Goal: Task Accomplishment & Management: Manage account settings

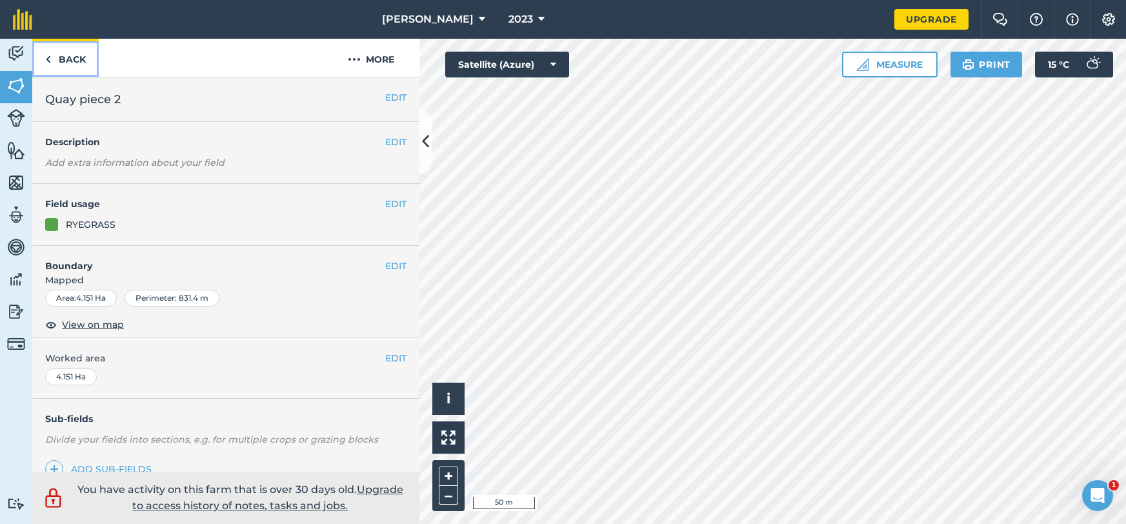
click at [79, 59] on link "Back" at bounding box center [65, 58] width 66 height 38
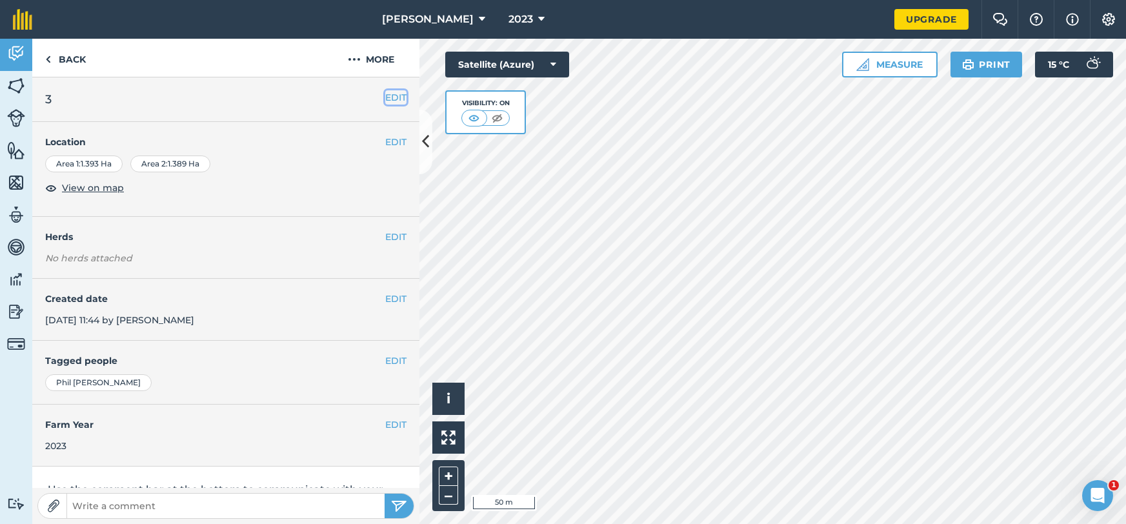
click at [392, 94] on button "EDIT" at bounding box center [395, 97] width 21 height 14
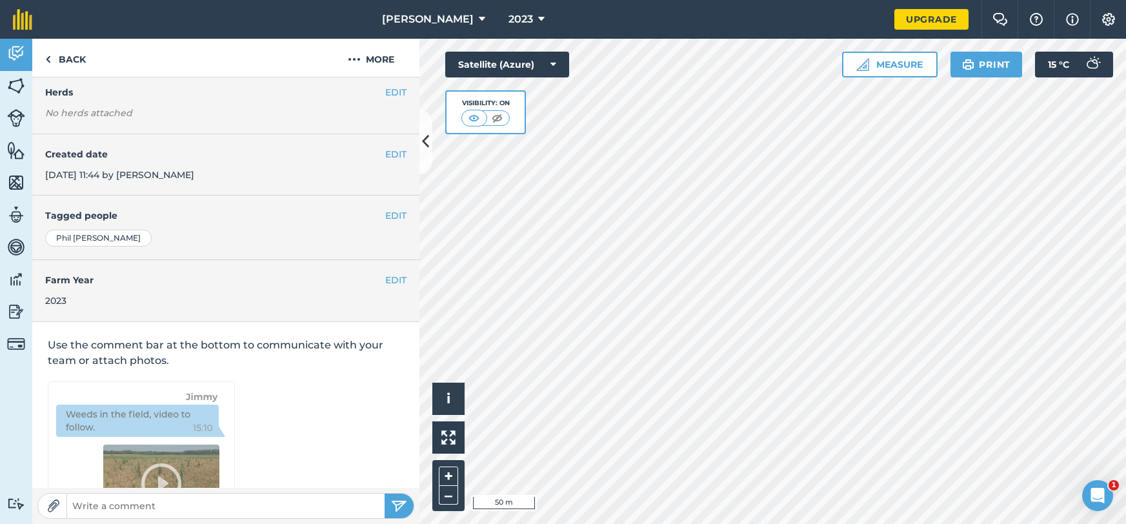
scroll to position [103, 0]
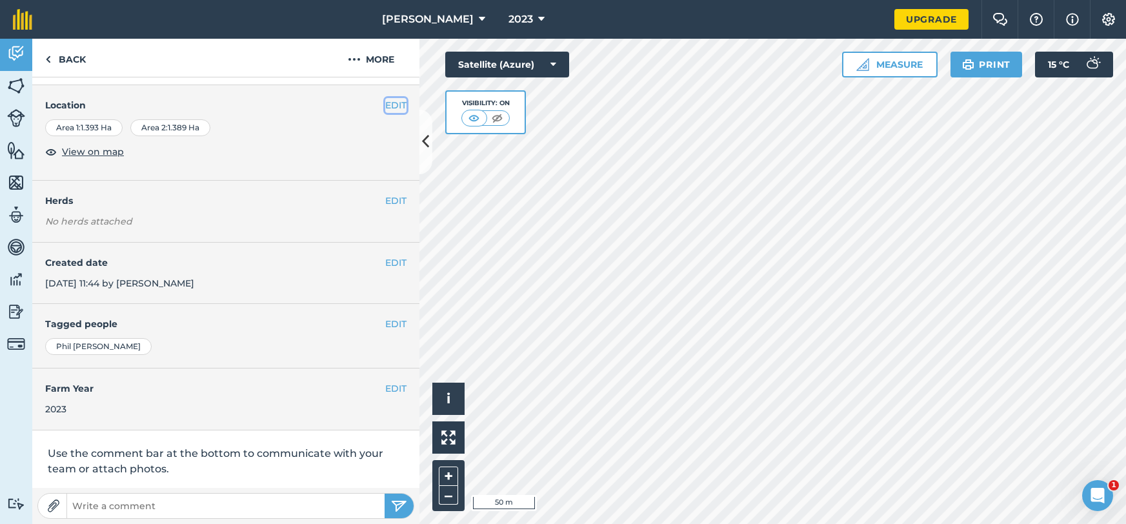
click at [392, 110] on button "EDIT" at bounding box center [395, 105] width 21 height 14
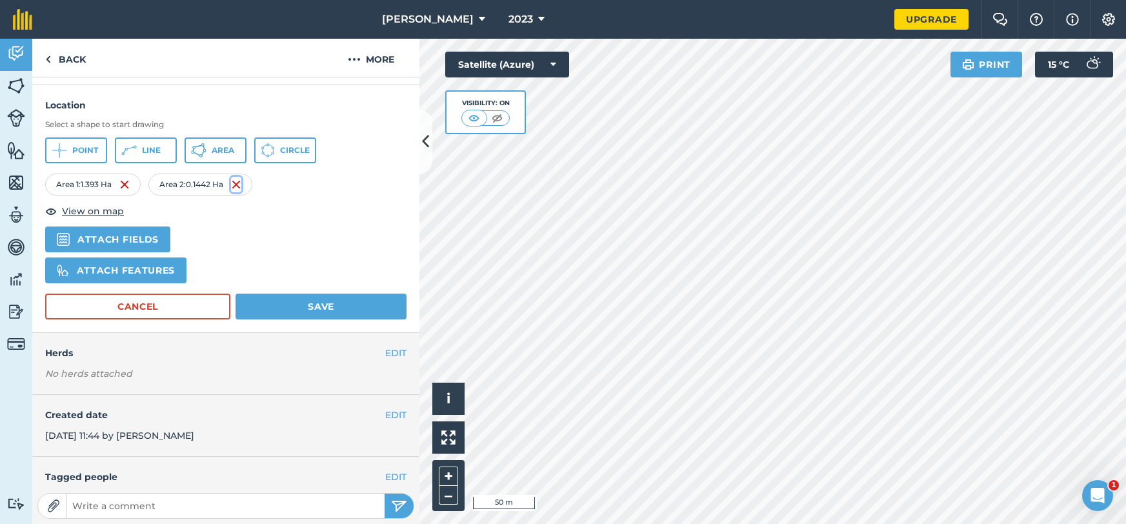
click at [241, 187] on img at bounding box center [236, 184] width 10 height 15
click at [231, 159] on button "Area" at bounding box center [216, 151] width 62 height 26
click at [326, 303] on button "Save" at bounding box center [321, 307] width 171 height 26
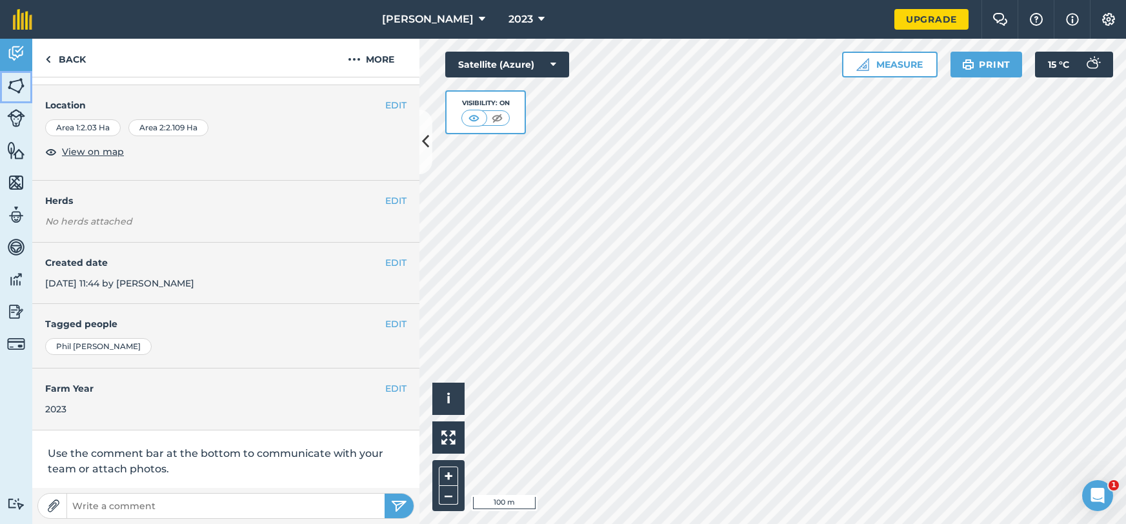
click at [28, 79] on link "Fields" at bounding box center [16, 87] width 32 height 32
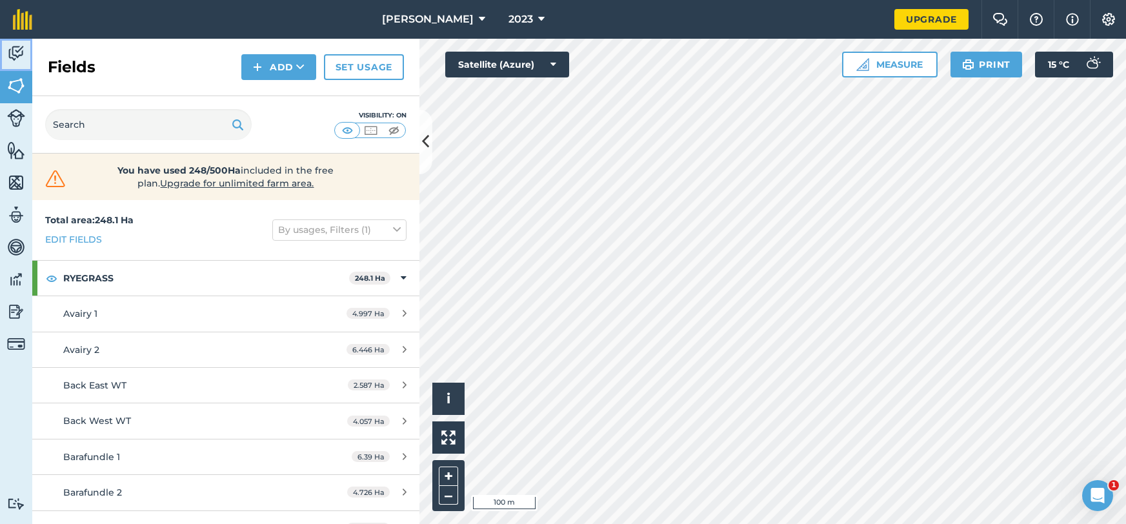
click at [20, 57] on img at bounding box center [16, 53] width 18 height 19
